Goal: Find specific page/section: Find specific page/section

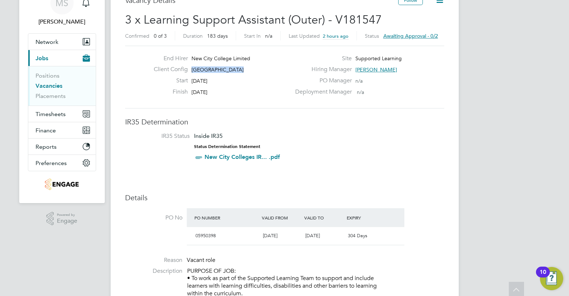
click at [272, 70] on div "Client Config [GEOGRAPHIC_DATA]" at bounding box center [219, 71] width 143 height 11
click at [246, 70] on div "Client Config [GEOGRAPHIC_DATA]" at bounding box center [219, 71] width 143 height 11
click at [238, 72] on span "[GEOGRAPHIC_DATA]" at bounding box center [218, 69] width 52 height 7
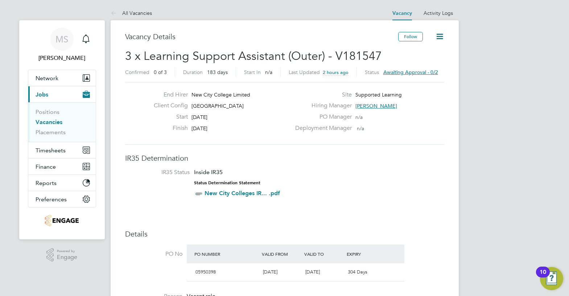
click at [359, 53] on span "3 x Learning Support Assistant (Outer) - V181547" at bounding box center [253, 56] width 257 height 14
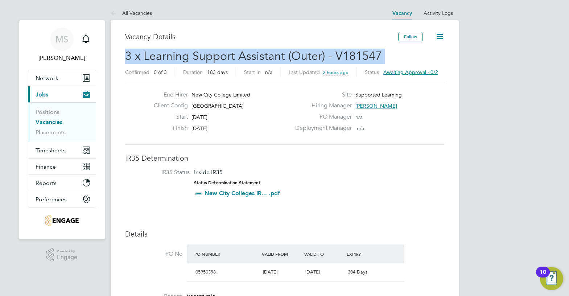
drag, startPoint x: 359, startPoint y: 53, endPoint x: 357, endPoint y: 62, distance: 9.3
click at [359, 54] on span "3 x Learning Support Assistant (Outer) - V181547" at bounding box center [253, 56] width 257 height 14
